Goal: Information Seeking & Learning: Learn about a topic

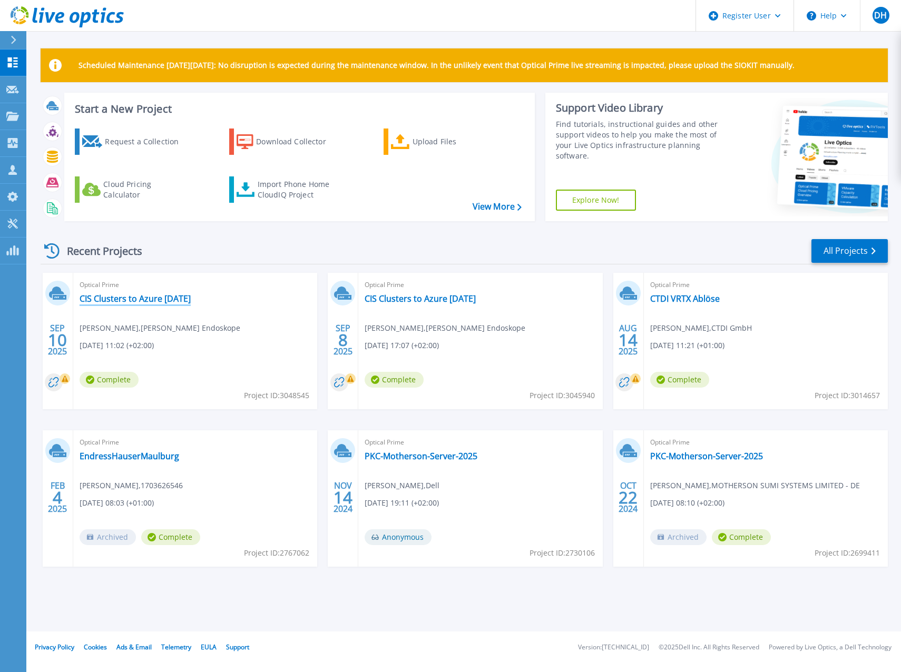
click at [93, 295] on link "CIS Clusters to Azure [DATE]" at bounding box center [135, 299] width 111 height 11
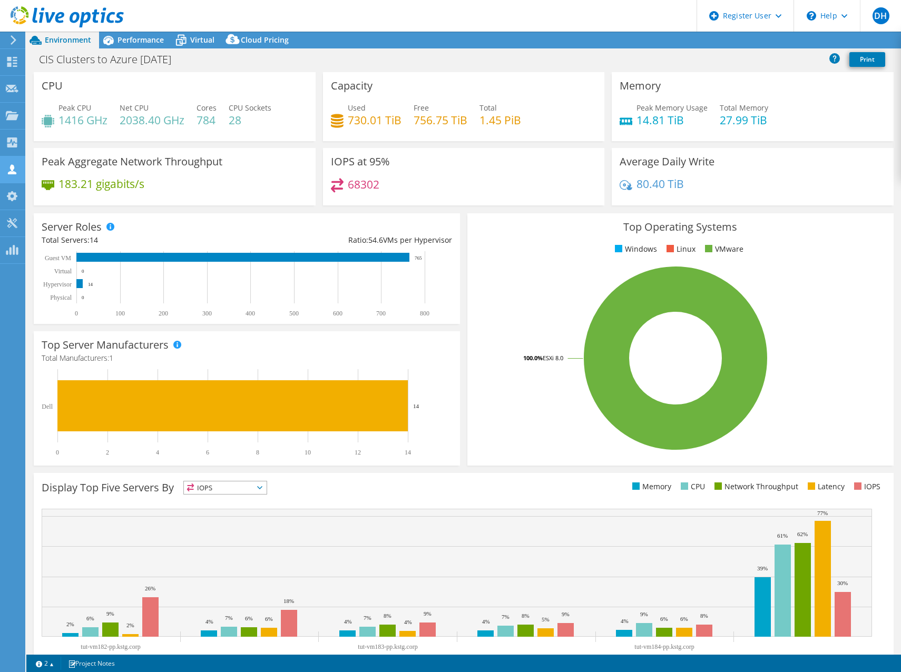
select select "EUFrankfurt"
select select "EUR"
click at [137, 41] on span "Performance" at bounding box center [141, 40] width 46 height 10
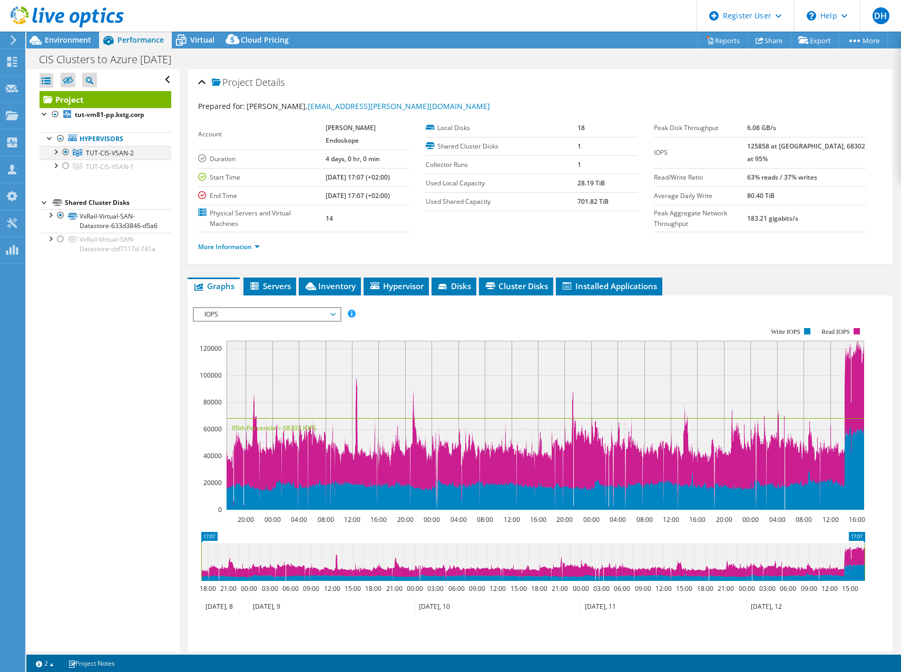
click at [56, 151] on div at bounding box center [55, 151] width 11 height 11
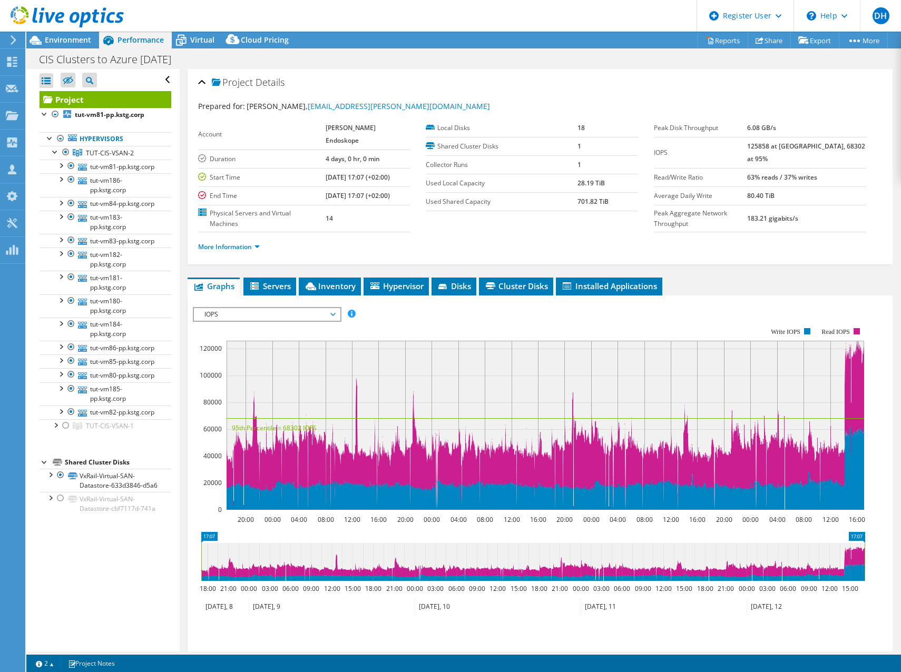
click at [295, 308] on span "IOPS" at bounding box center [266, 314] width 135 height 13
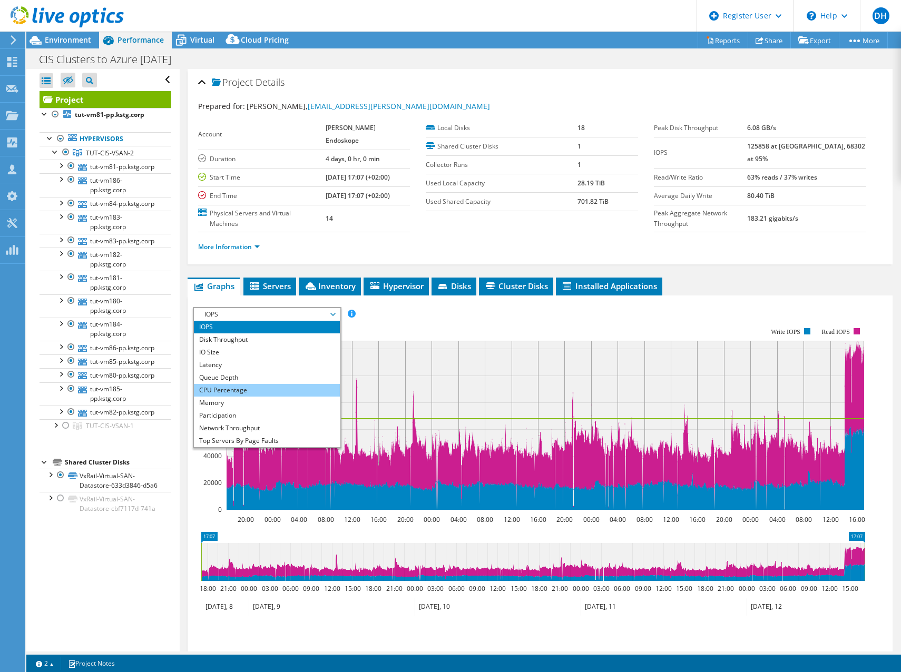
click at [268, 384] on li "CPU Percentage" at bounding box center [267, 390] width 146 height 13
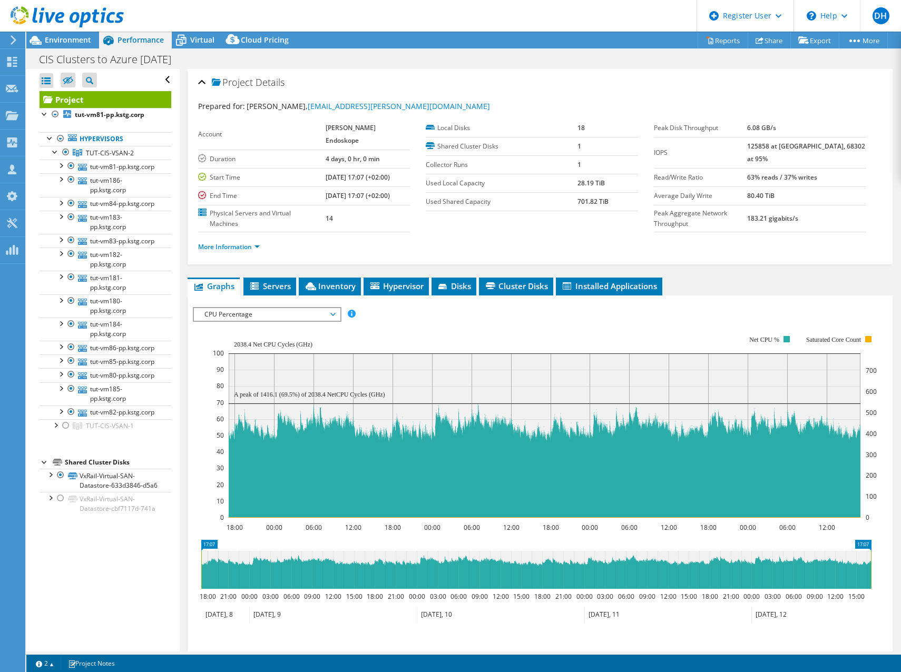
click at [293, 308] on span "CPU Percentage" at bounding box center [266, 314] width 135 height 13
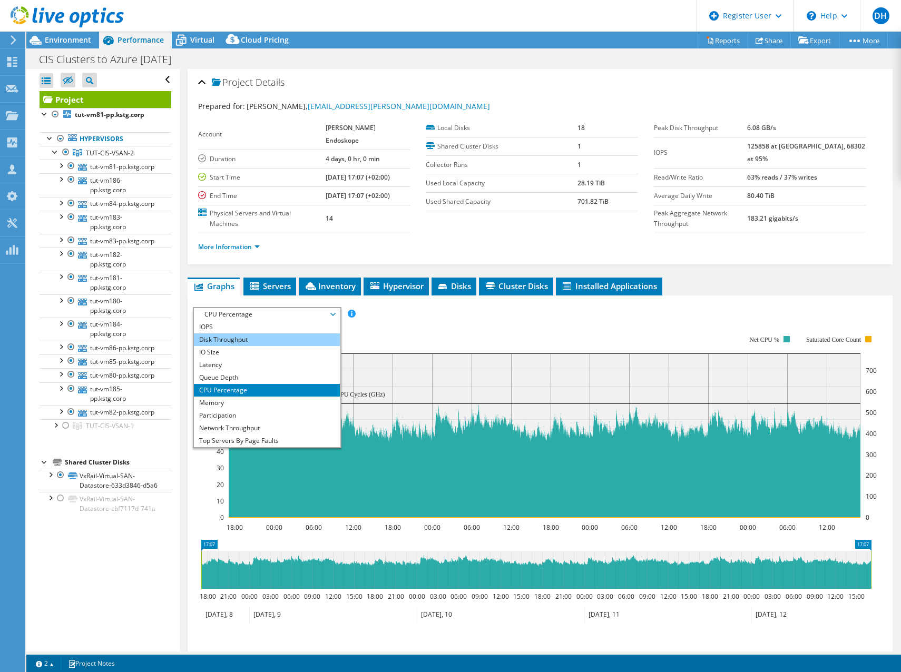
click at [261, 334] on li "Disk Throughput" at bounding box center [267, 340] width 146 height 13
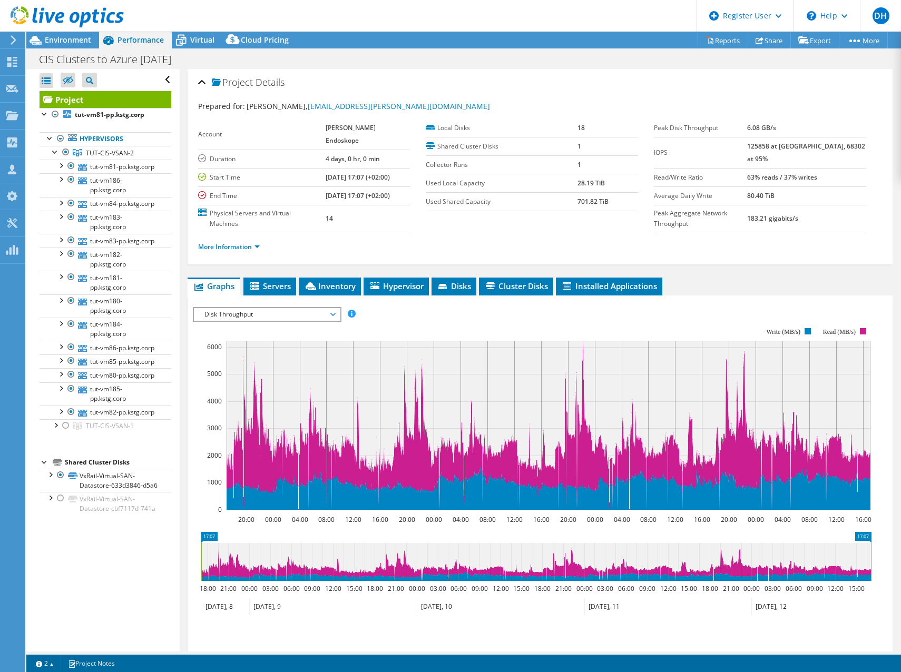
click at [255, 308] on span "Disk Throughput" at bounding box center [266, 314] width 135 height 13
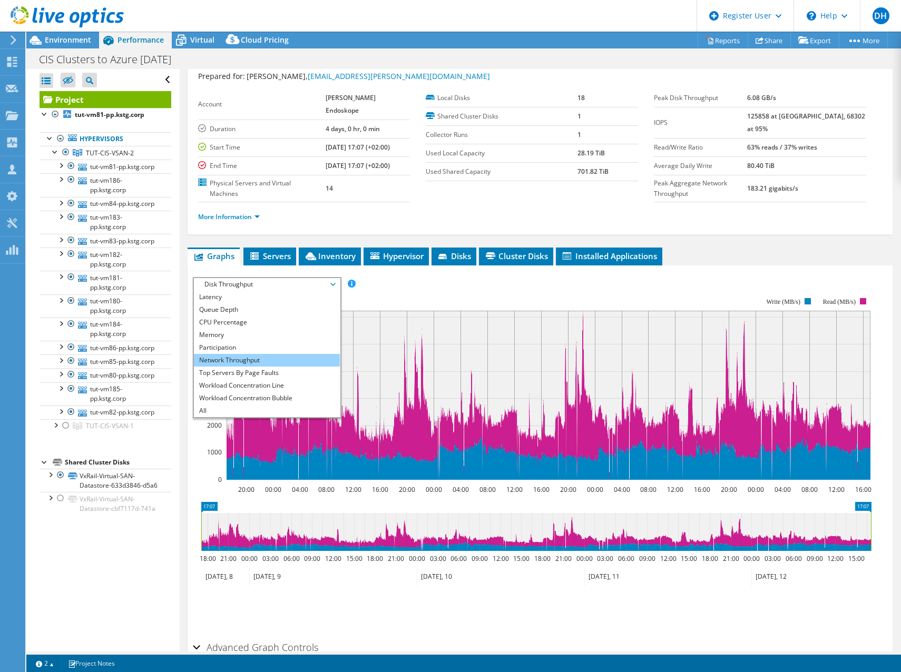
scroll to position [53, 0]
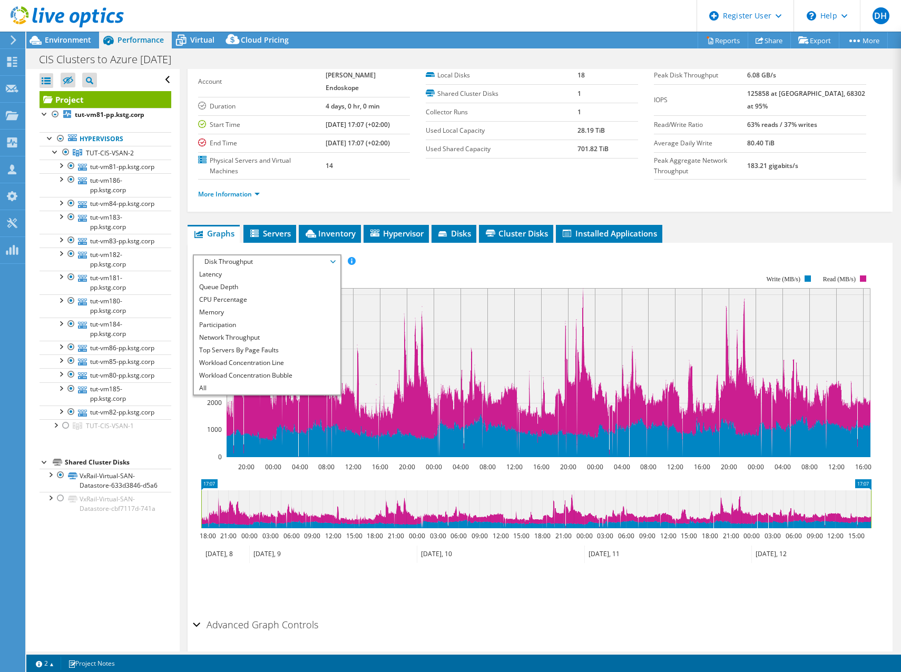
click at [399, 261] on rect at bounding box center [532, 366] width 679 height 211
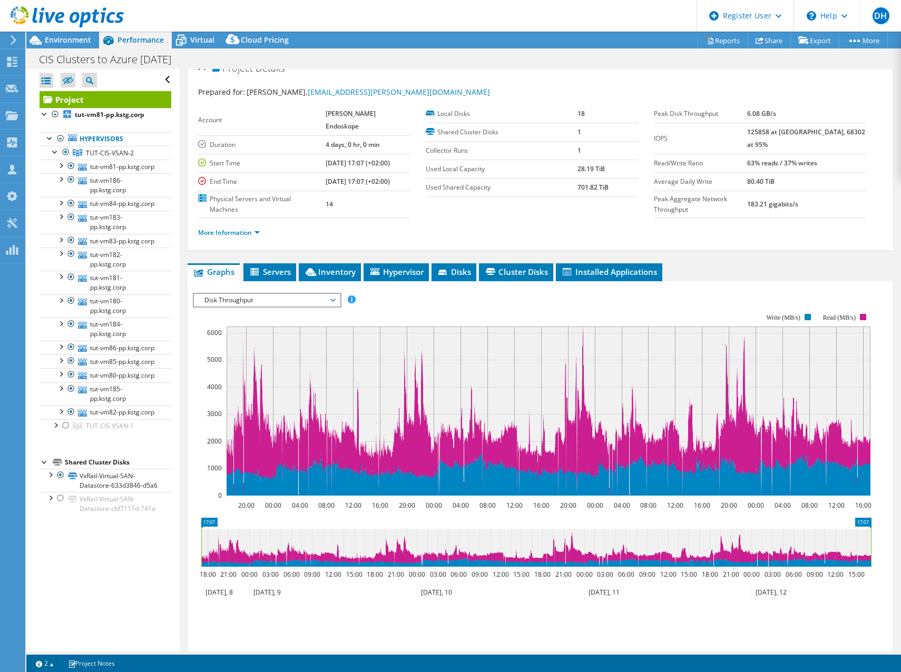
scroll to position [0, 0]
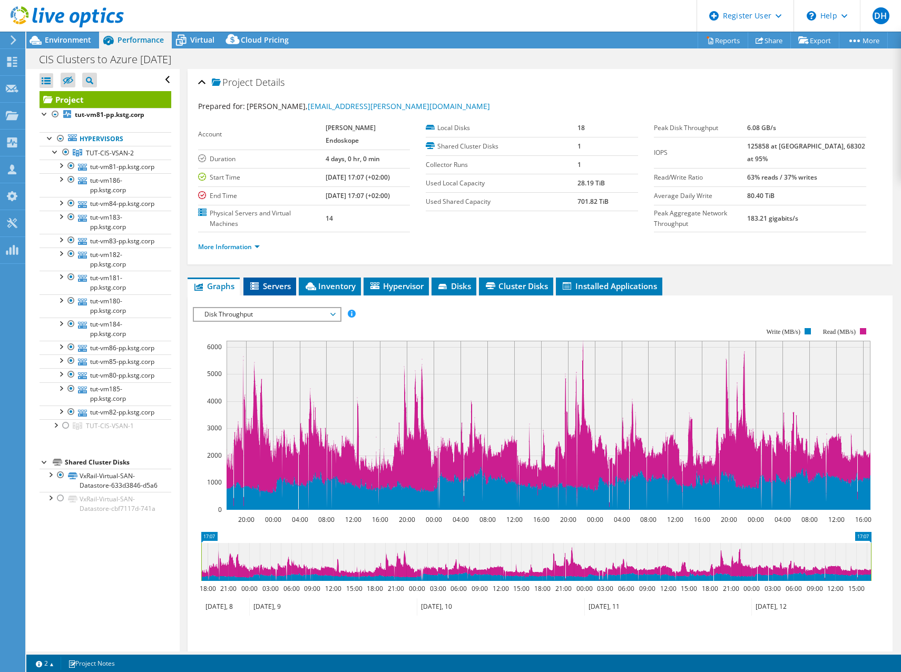
click at [268, 281] on span "Servers" at bounding box center [270, 286] width 42 height 11
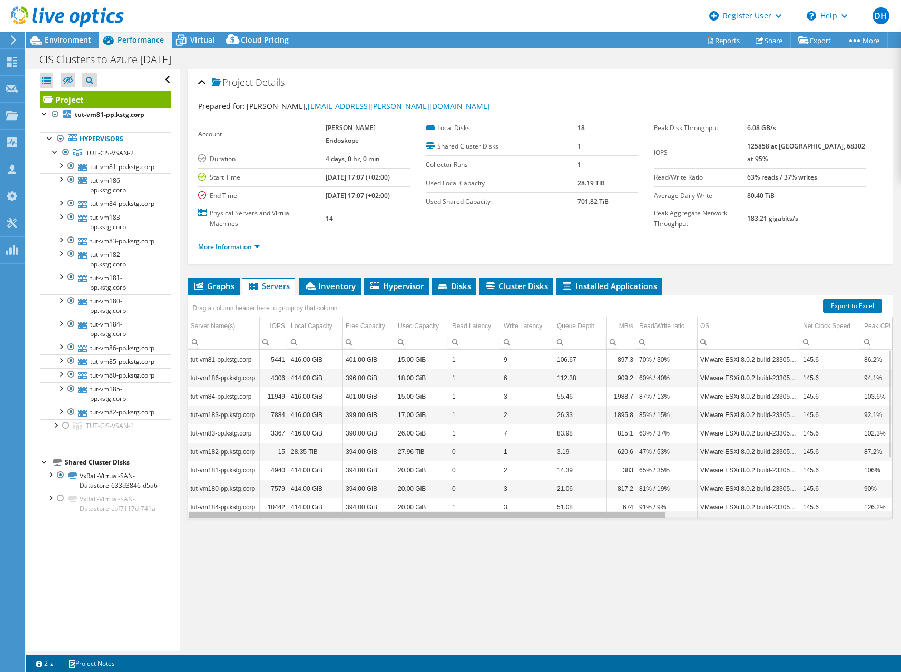
drag, startPoint x: 632, startPoint y: 495, endPoint x: 278, endPoint y: 486, distance: 353.7
click at [278, 486] on body "DH Dell User Dietrich Hamm [EMAIL_ADDRESS][PERSON_NAME][DOMAIN_NAME] Dell My Pr…" at bounding box center [450, 336] width 901 height 672
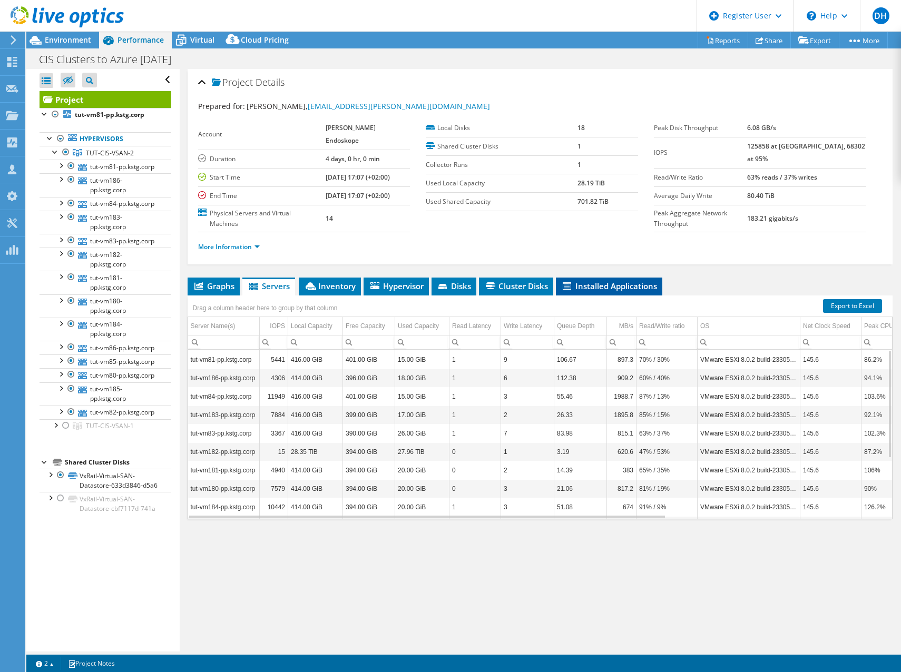
click at [595, 281] on span "Installed Applications" at bounding box center [609, 286] width 96 height 11
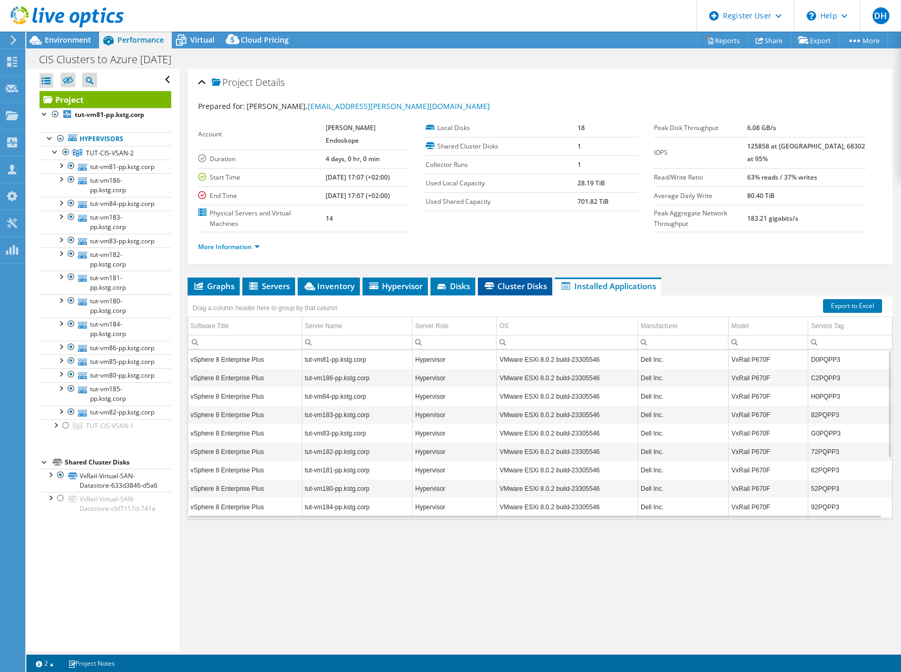
click at [504, 281] on span "Cluster Disks" at bounding box center [515, 286] width 64 height 11
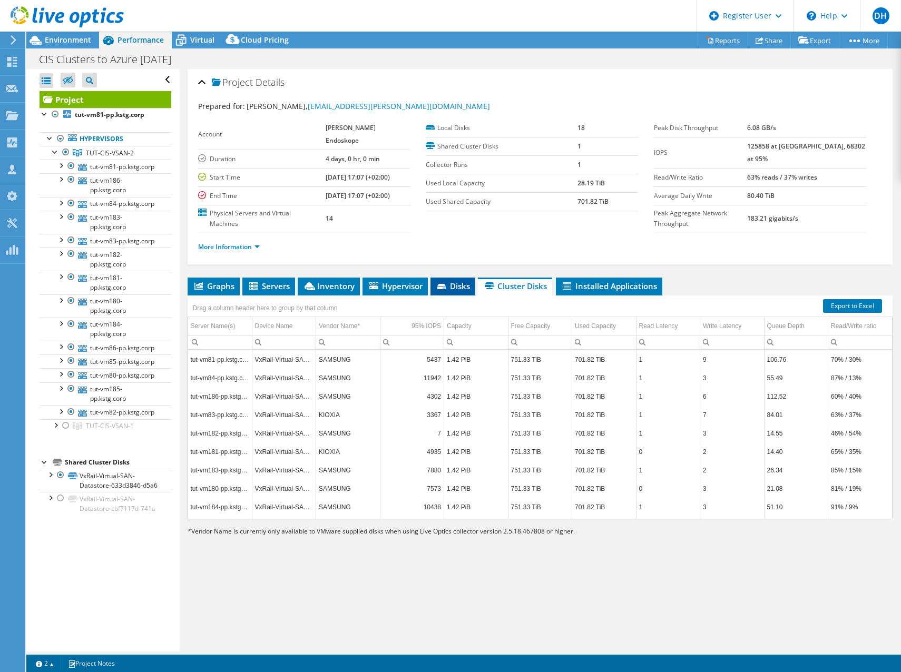
click at [446, 284] on icon at bounding box center [442, 287] width 11 height 7
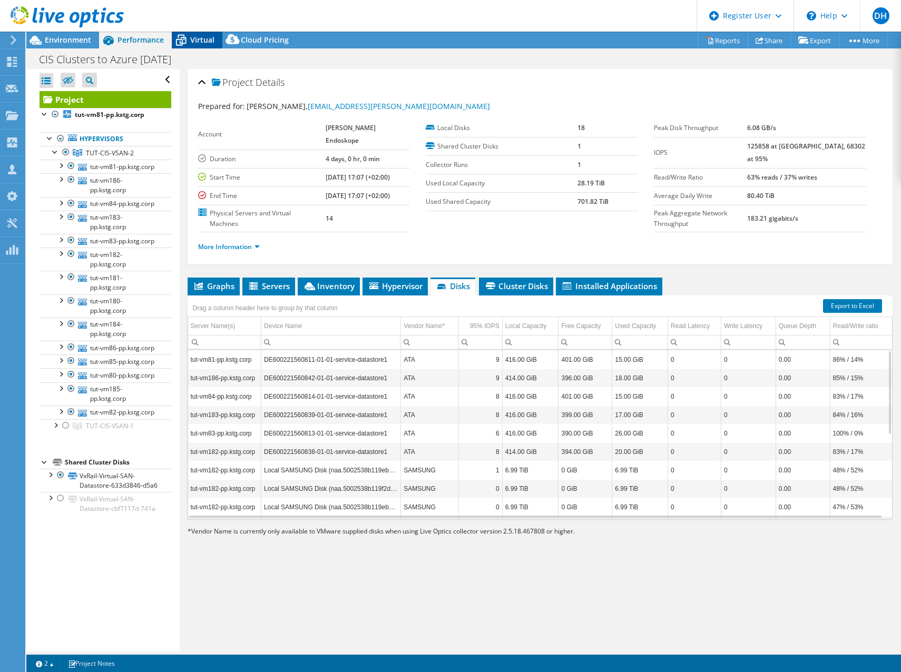
click at [189, 37] on icon at bounding box center [181, 40] width 18 height 18
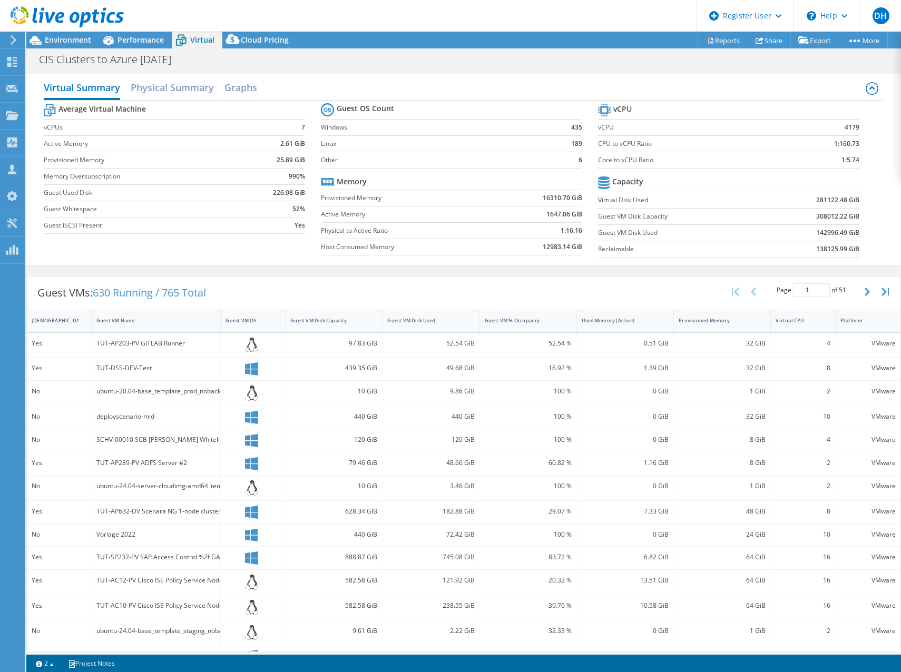
click at [239, 204] on label "Guest Whitespace" at bounding box center [143, 209] width 199 height 11
click at [240, 323] on div "Guest VM OS" at bounding box center [247, 320] width 42 height 7
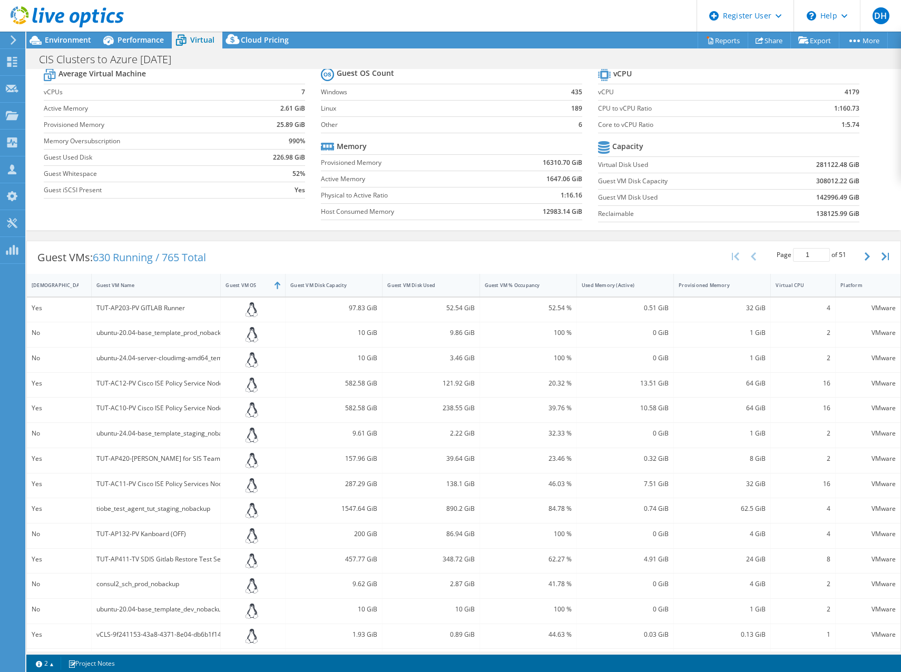
scroll to position [63, 0]
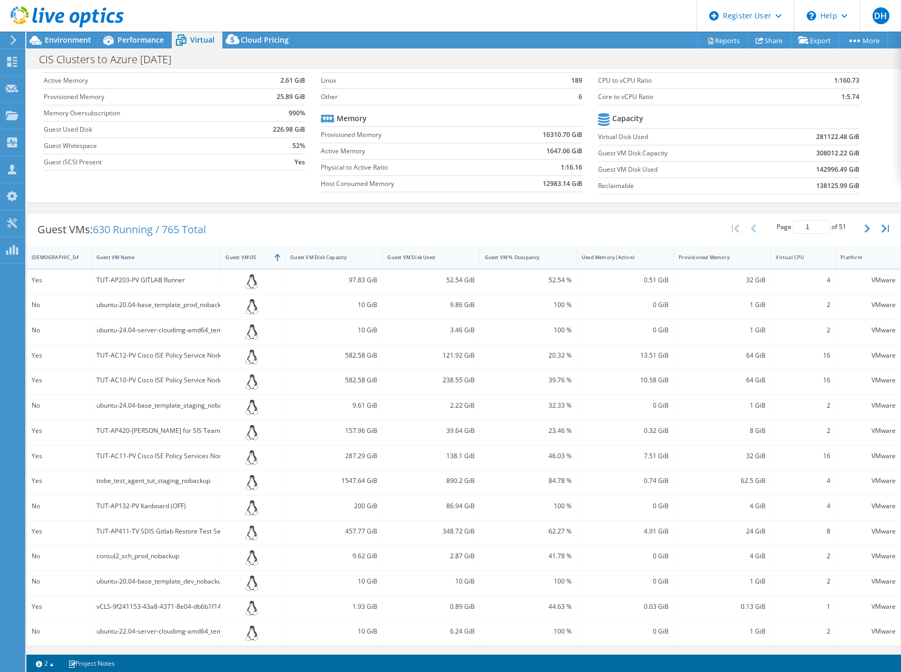
click at [277, 227] on div "Guest VMs: 630 Running / 765 Total Page 1 of 51 5 rows 10 rows 20 rows 25 rows …" at bounding box center [464, 229] width 874 height 33
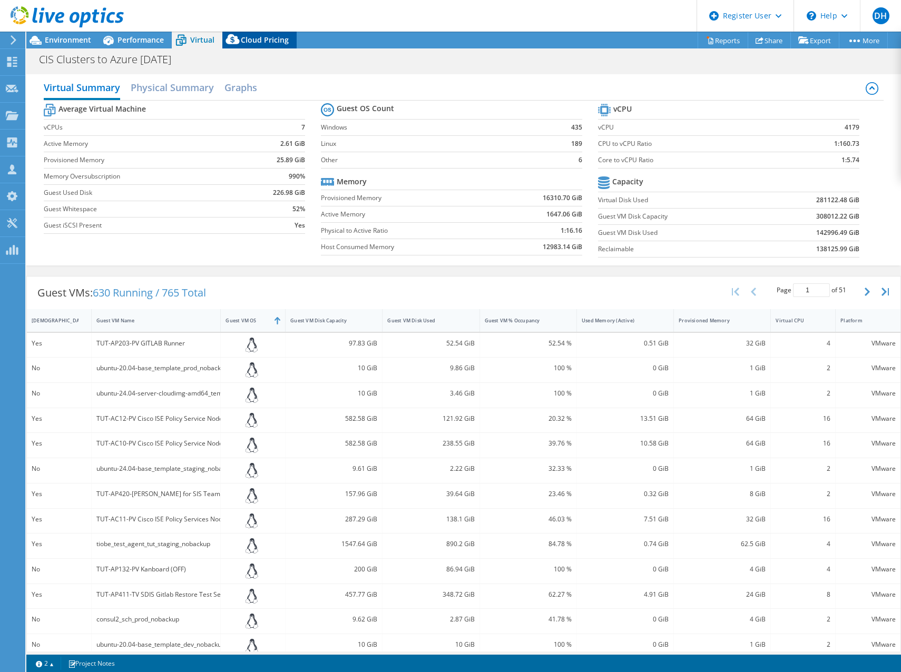
click at [253, 39] on span "Cloud Pricing" at bounding box center [265, 40] width 48 height 10
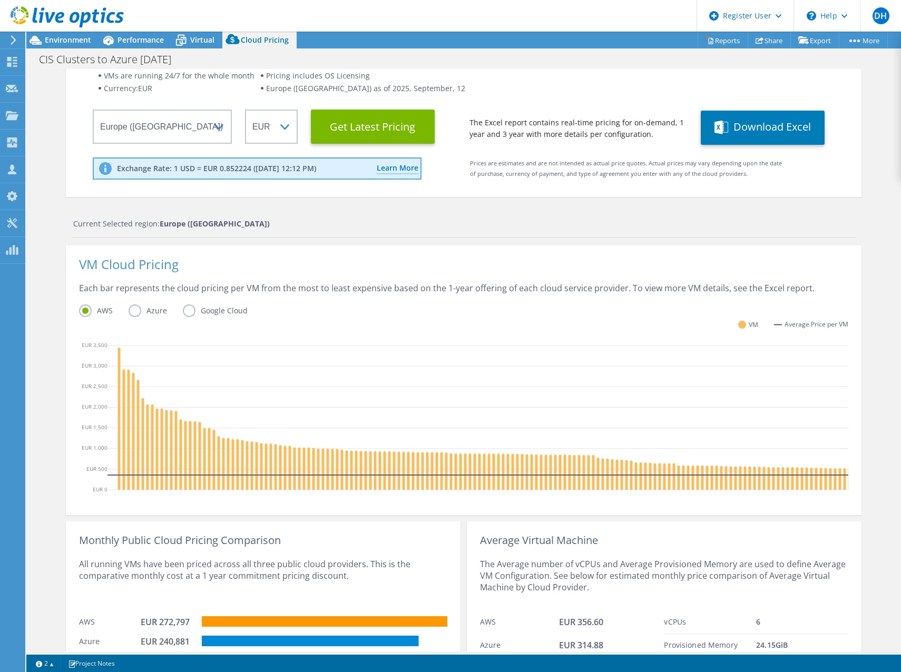
scroll to position [145, 0]
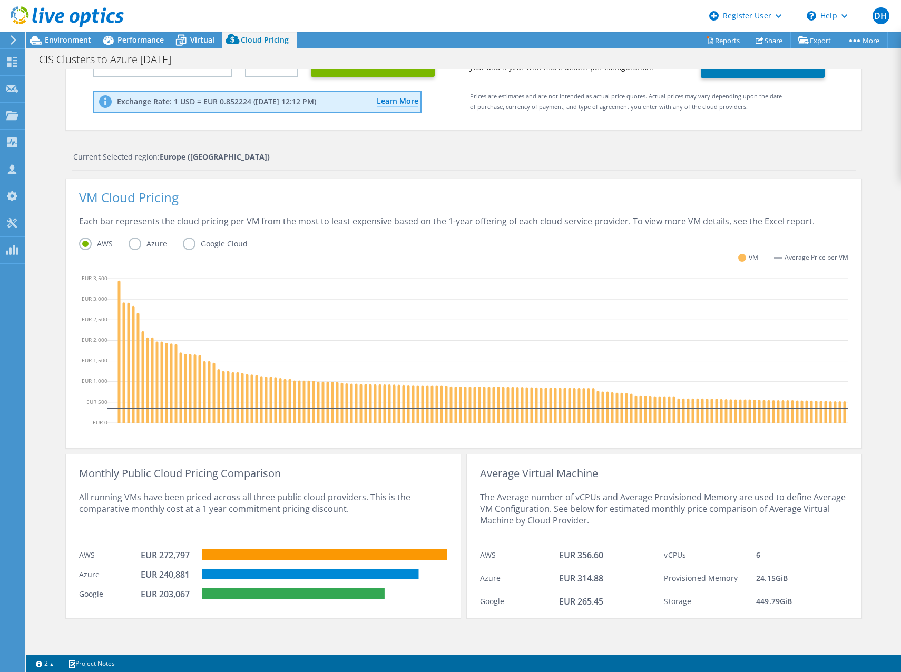
drag, startPoint x: 307, startPoint y: 543, endPoint x: 551, endPoint y: 509, distance: 245.9
click at [551, 509] on div "The Average number of vCPUs and Average Provisioned Memory are used to define A…" at bounding box center [664, 512] width 368 height 65
click at [130, 238] on label "Azure" at bounding box center [156, 244] width 54 height 13
click at [0, 0] on input "Azure" at bounding box center [0, 0] width 0 height 0
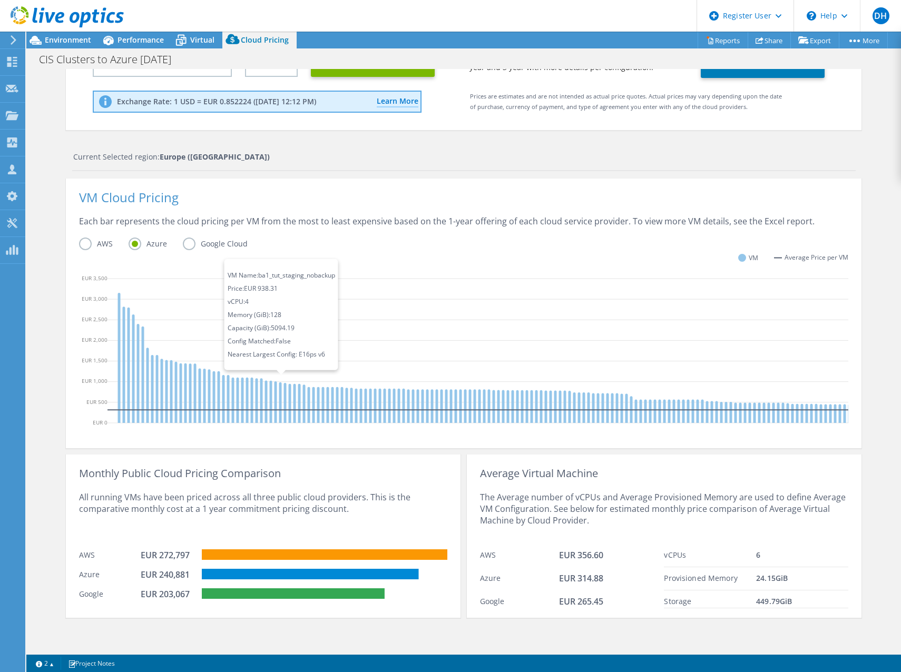
drag, startPoint x: 281, startPoint y: 389, endPoint x: 501, endPoint y: 367, distance: 220.9
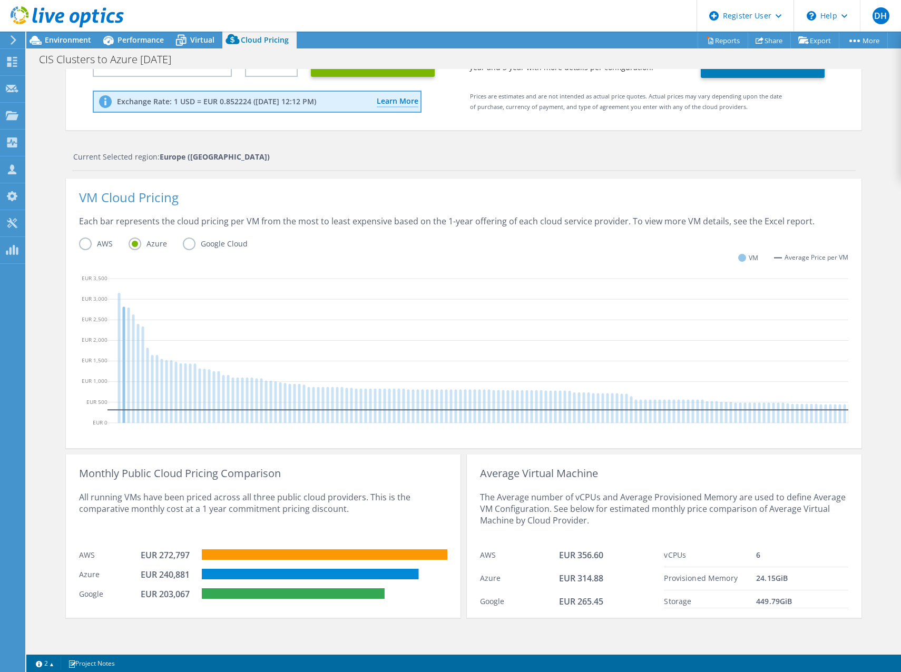
drag, startPoint x: 118, startPoint y: 362, endPoint x: 121, endPoint y: 316, distance: 46.4
click at [123, 316] on icon at bounding box center [124, 365] width 3 height 116
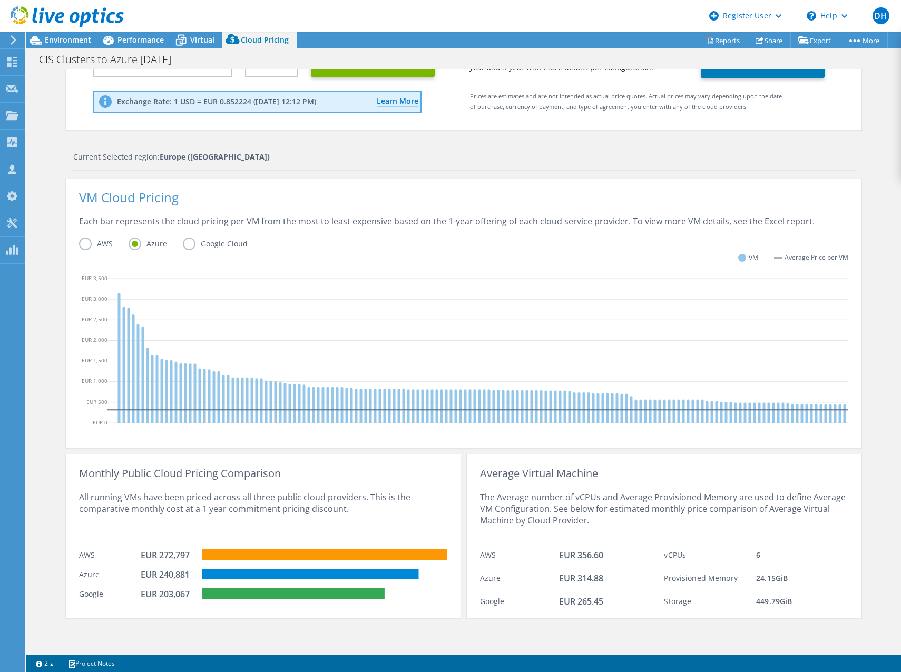
click at [353, 255] on div "VM Average Price per VM" at bounding box center [463, 263] width 769 height 19
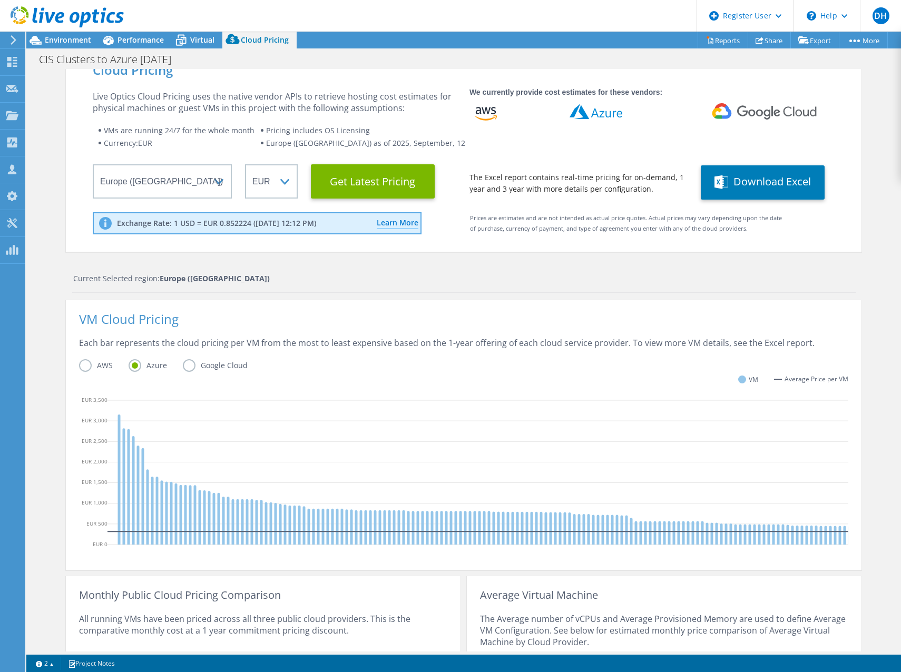
scroll to position [0, 0]
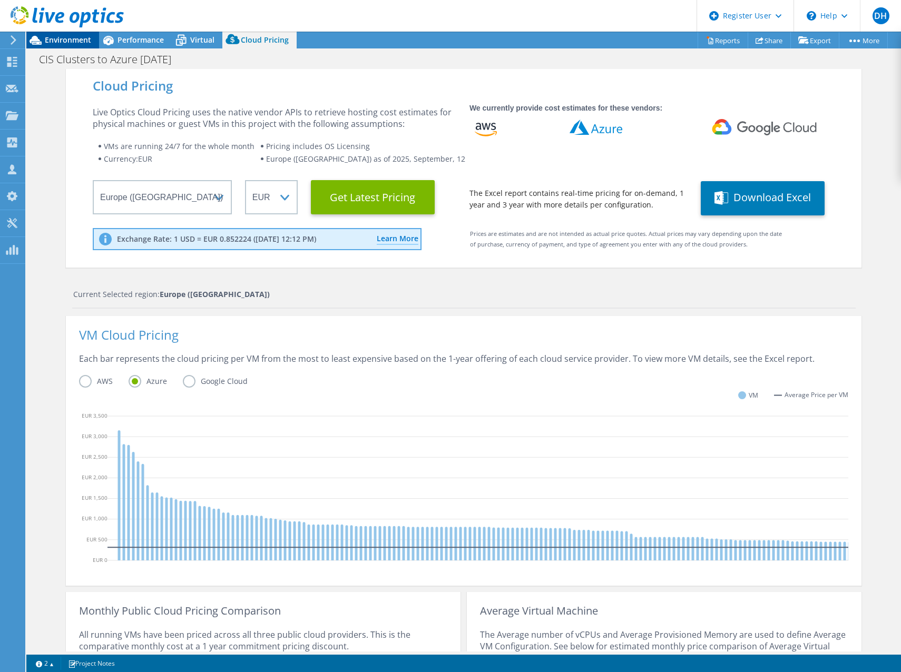
click at [65, 41] on span "Environment" at bounding box center [68, 40] width 46 height 10
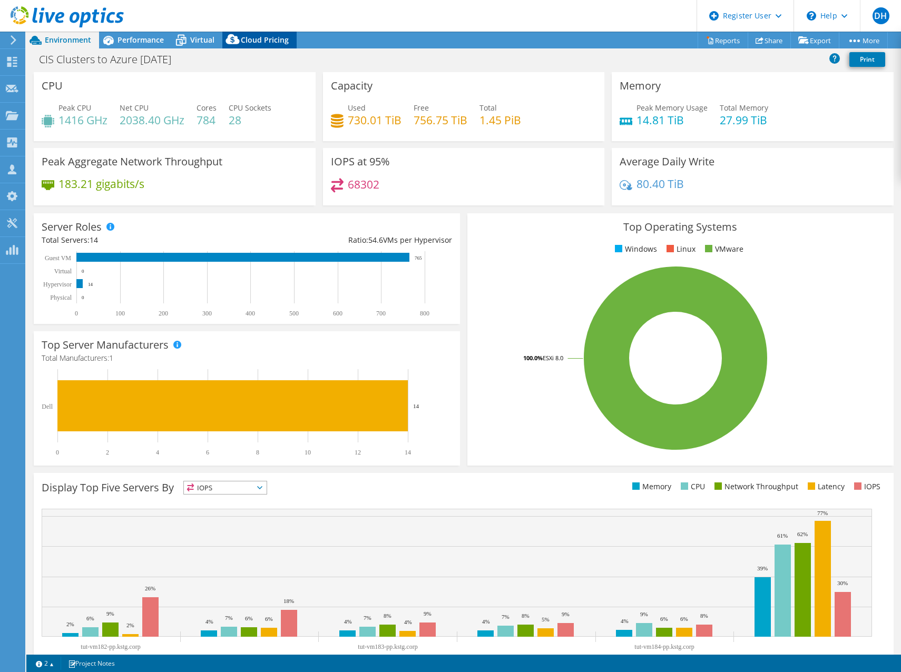
click at [270, 35] on span "Cloud Pricing" at bounding box center [265, 40] width 48 height 10
